Goal: Feedback & Contribution: Leave review/rating

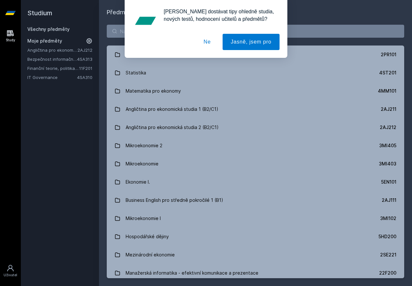
click at [206, 40] on button "Ne" at bounding box center [206, 42] width 23 height 16
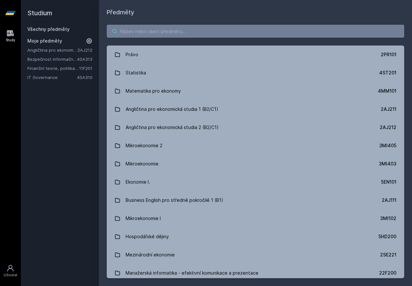
click at [180, 33] on input "search" at bounding box center [255, 31] width 297 height 13
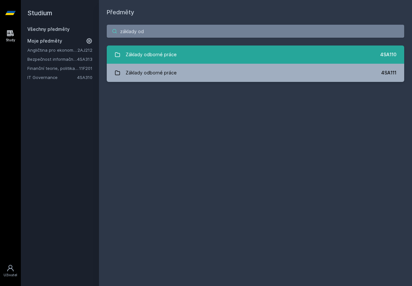
type input "základy od"
click at [171, 54] on div "Základy odborné práce" at bounding box center [151, 54] width 51 height 13
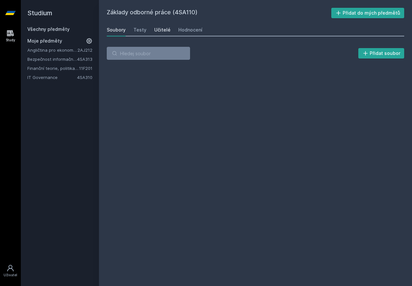
click at [164, 32] on div "Učitelé" at bounding box center [162, 30] width 16 height 7
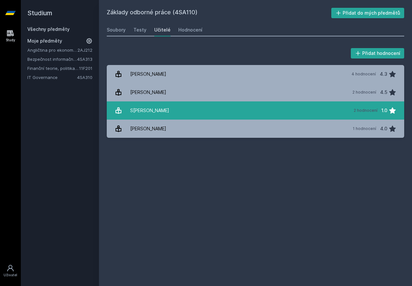
click at [187, 114] on link "S[PERSON_NAME] 2 hodnocení 1.0" at bounding box center [255, 110] width 297 height 18
click at [136, 108] on div "S[PERSON_NAME]" at bounding box center [149, 110] width 39 height 13
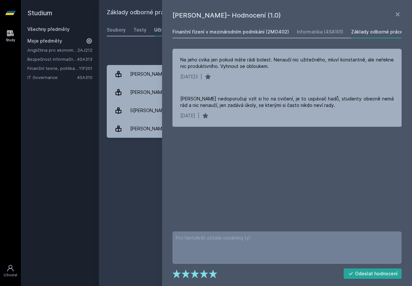
click at [248, 35] on link "Finanční řízení v mezinárodním podnikání (2MO402)" at bounding box center [230, 31] width 116 height 13
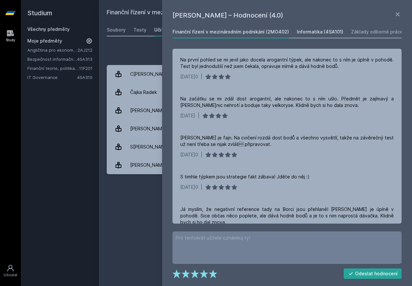
click at [306, 35] on link "Informatika (4SA101)" at bounding box center [320, 31] width 47 height 13
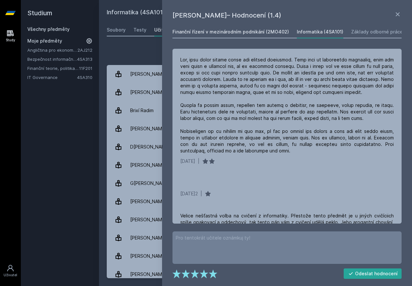
click at [247, 32] on div "Finanční řízení v mezinárodním podnikání (2MO402)" at bounding box center [230, 32] width 116 height 7
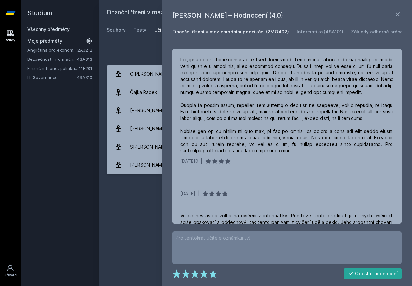
click at [251, 30] on div "Finanční řízení v mezinárodním podnikání (2MO402)" at bounding box center [230, 32] width 116 height 7
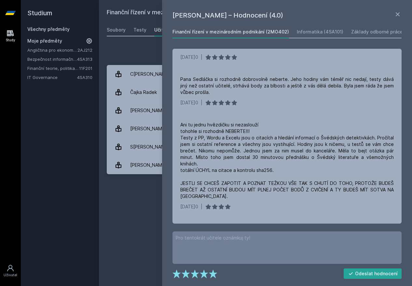
scroll to position [300, 0]
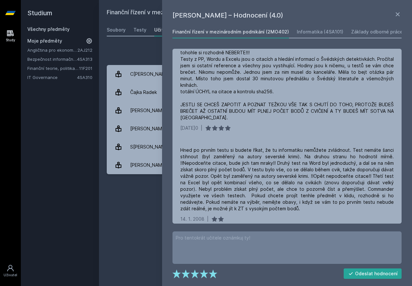
click at [136, 55] on div "Přidat hodnocení" at bounding box center [255, 53] width 297 height 13
click at [50, 61] on link "Bezpečnost informačních systémů" at bounding box center [52, 59] width 50 height 7
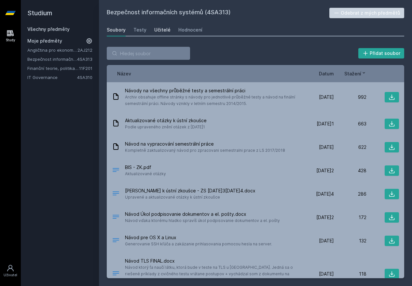
click at [161, 28] on div "Učitelé" at bounding box center [162, 30] width 16 height 7
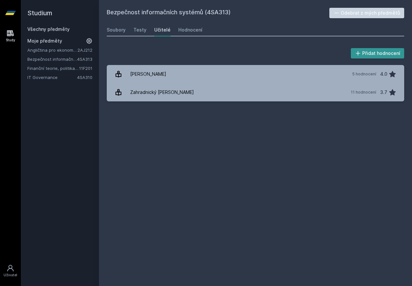
click at [387, 50] on button "Přidat hodnocení" at bounding box center [378, 53] width 54 height 10
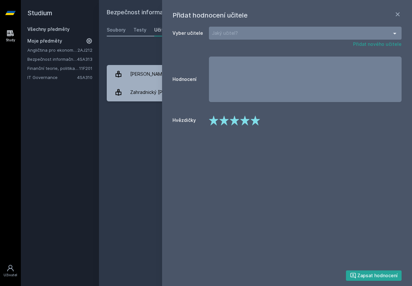
click at [281, 37] on div "Jaký učitel?" at bounding box center [305, 33] width 193 height 13
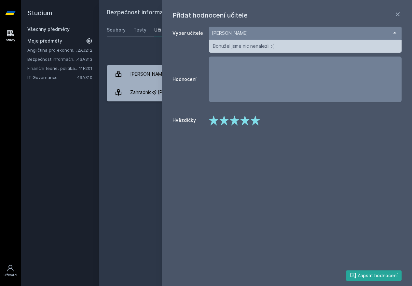
type input "[PERSON_NAME]"
click at [272, 110] on form "Vyber učitele Bohužel jsme nic nenalezli :( Bohužel jsme nic nenalezli :( Přida…" at bounding box center [286, 75] width 229 height 101
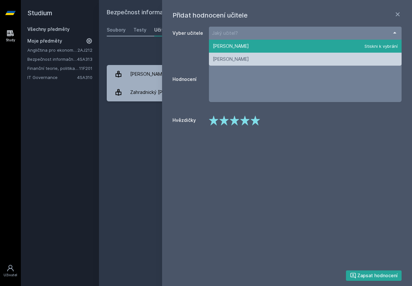
click at [258, 32] on div at bounding box center [305, 33] width 193 height 13
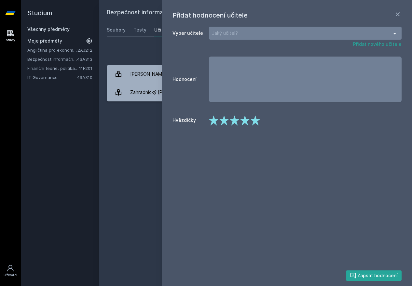
click at [319, 150] on div "Vyber učitele Jaký učitel? [PERSON_NAME] [PERSON_NAME] Bohužel jsme nic nenalez…" at bounding box center [287, 140] width 232 height 230
click at [373, 46] on button "Přidat nového učitele" at bounding box center [377, 44] width 48 height 7
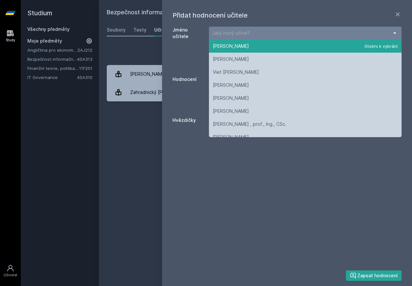
click at [281, 34] on div at bounding box center [305, 33] width 193 height 13
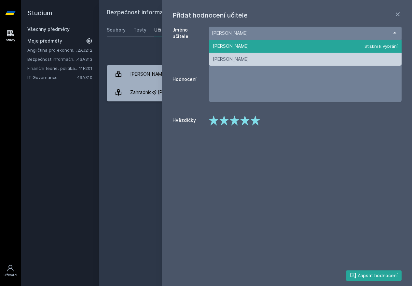
type input "[PERSON_NAME]"
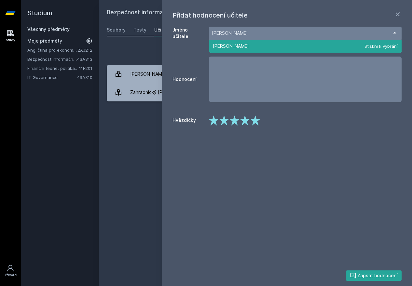
click at [273, 49] on span "[PERSON_NAME]" at bounding box center [305, 46] width 193 height 13
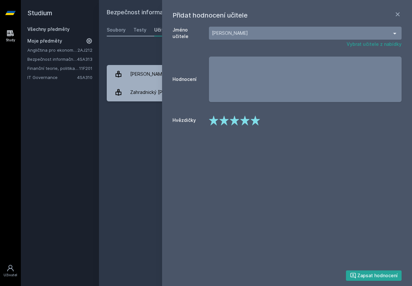
click at [264, 81] on textarea at bounding box center [305, 80] width 193 height 46
type textarea "Naprosto zbytečný cvičení"
click at [214, 121] on polygon at bounding box center [213, 121] width 9 height 10
click at [236, 67] on textarea at bounding box center [305, 80] width 193 height 46
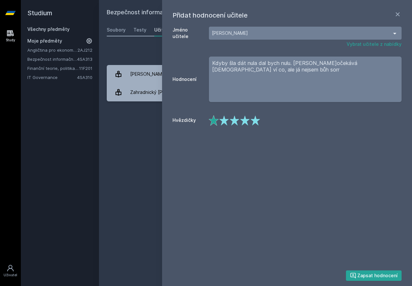
type textarea "Kdyby šla dát nula dal bych nulu. [PERSON_NAME] očekává [DEMOGRAPHIC_DATA] ví c…"
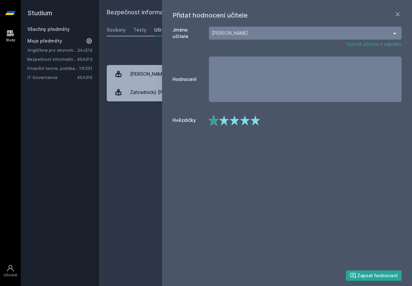
click at [109, 123] on div "Bezpečnost informačních systémů (4SA313) Odebrat z mých předmětů [GEOGRAPHIC_DA…" at bounding box center [255, 143] width 297 height 271
click at [64, 116] on div "Studium Všechny předměty Moje předměty Angličtina pro ekonomická studia 2 (B2/C…" at bounding box center [60, 143] width 78 height 286
click at [396, 14] on icon at bounding box center [397, 14] width 4 height 4
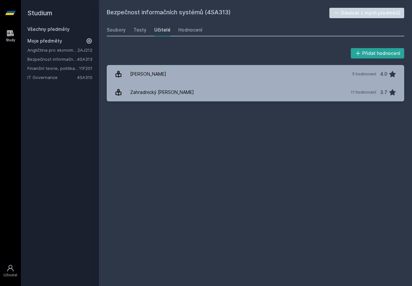
click at [147, 159] on div "Bezpečnost informačních systémů (4SA313) Odebrat z mých předmětů [GEOGRAPHIC_DA…" at bounding box center [255, 143] width 297 height 271
